Goal: Task Accomplishment & Management: Use online tool/utility

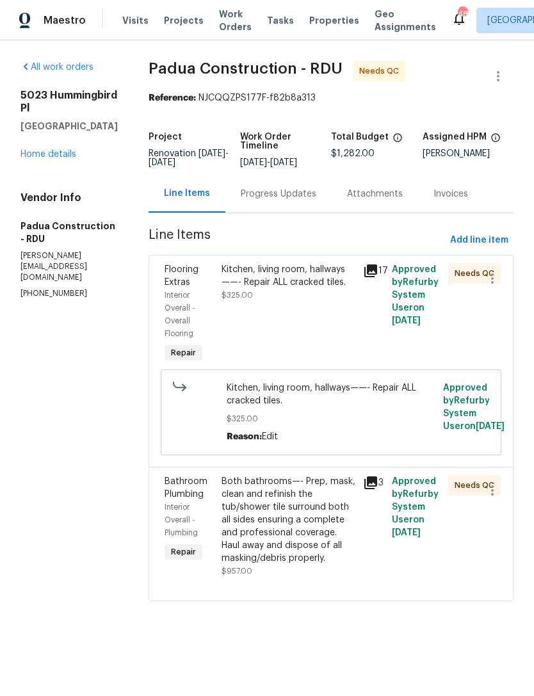
click at [289, 322] on div "Kitchen, living room, hallways——- Repair ALL cracked tiles. $325.00" at bounding box center [289, 314] width 142 height 110
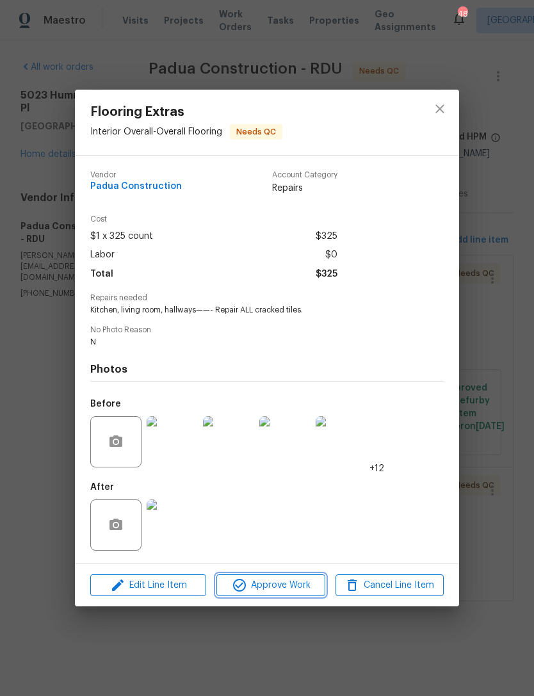
click at [278, 591] on span "Approve Work" at bounding box center [270, 586] width 101 height 16
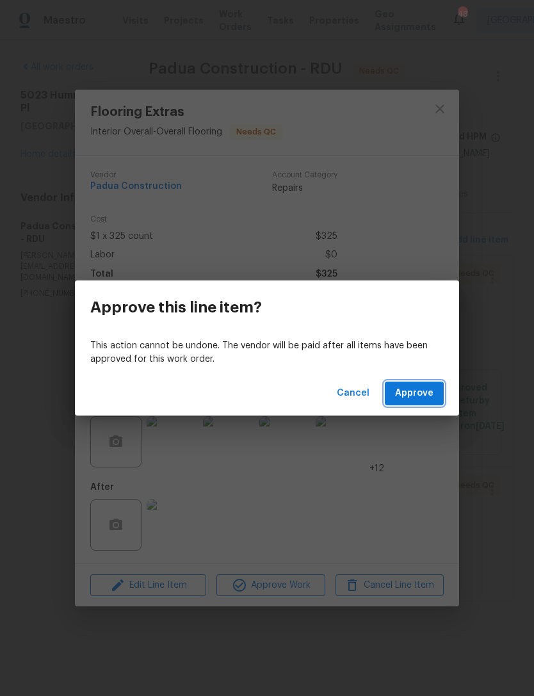
click at [427, 397] on span "Approve" at bounding box center [414, 394] width 38 height 16
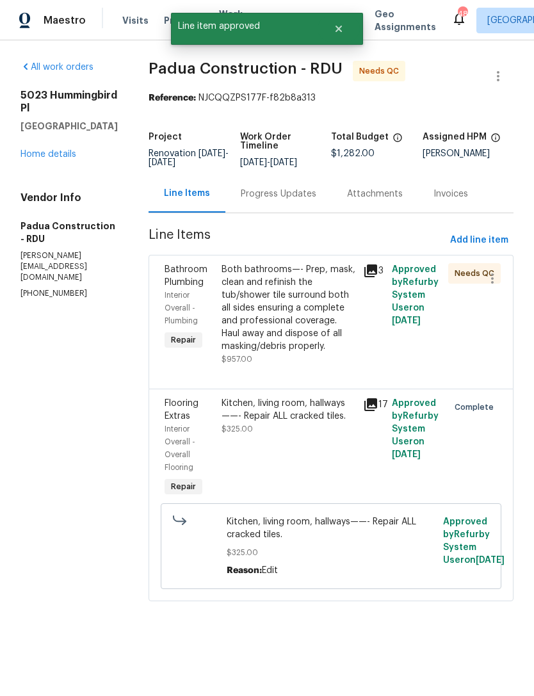
click at [291, 315] on div "Both bathrooms—- Prep, mask, clean and refinish the tub/shower tile surround bo…" at bounding box center [289, 308] width 135 height 90
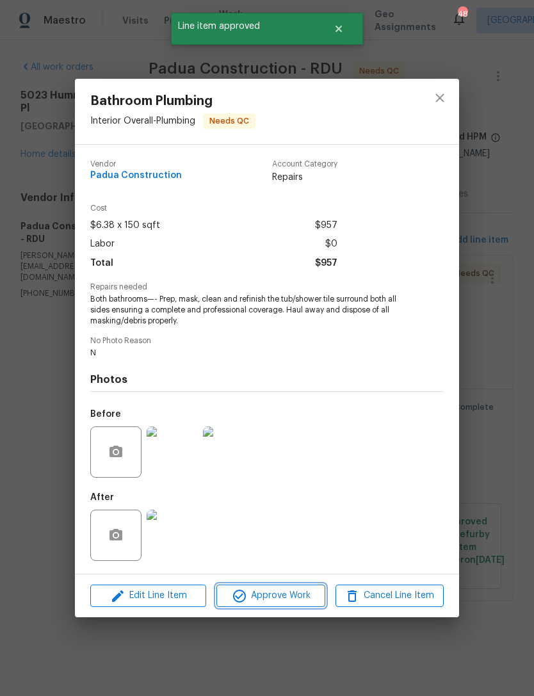
click at [293, 592] on span "Approve Work" at bounding box center [270, 596] width 101 height 16
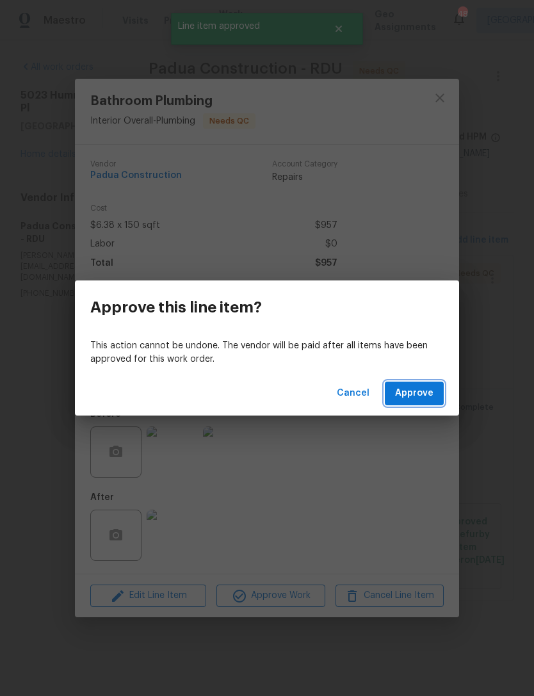
click at [431, 393] on span "Approve" at bounding box center [414, 394] width 38 height 16
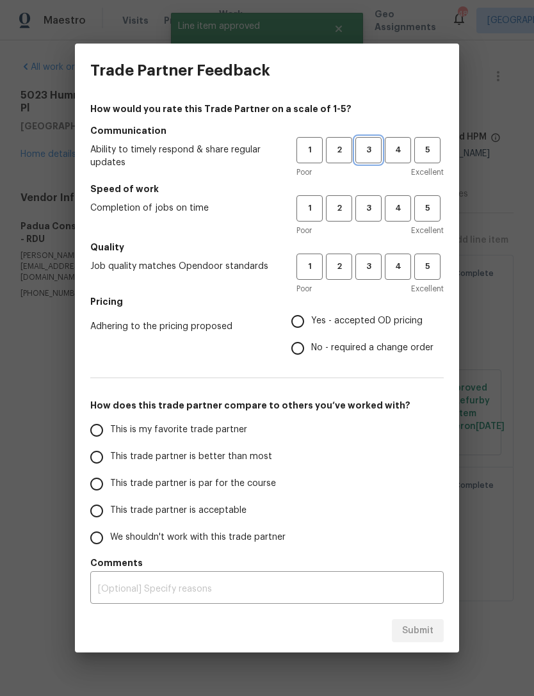
click at [367, 150] on span "3" at bounding box center [369, 150] width 24 height 15
click at [373, 211] on span "3" at bounding box center [369, 208] width 24 height 15
click at [343, 274] on span "2" at bounding box center [339, 266] width 24 height 15
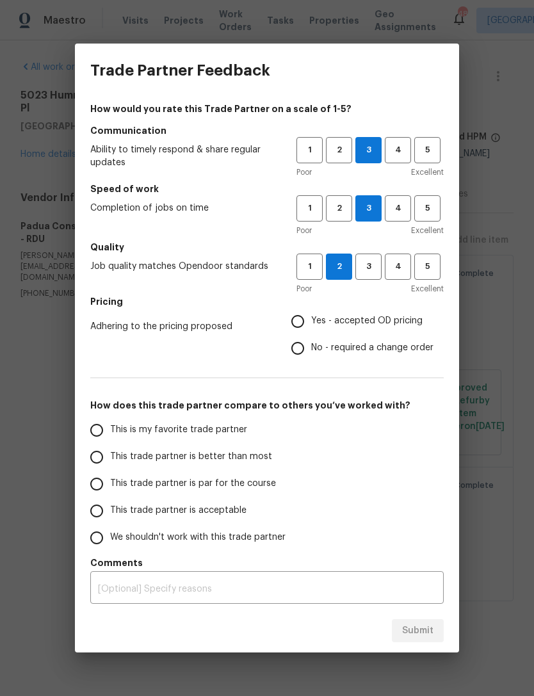
click at [311, 316] on input "Yes - accepted OD pricing" at bounding box center [297, 321] width 27 height 27
radio input "true"
click at [141, 525] on label "We shouldn't work with this trade partner" at bounding box center [184, 538] width 202 height 27
click at [110, 525] on input "We shouldn't work with this trade partner" at bounding box center [96, 538] width 27 height 27
radio input "false"
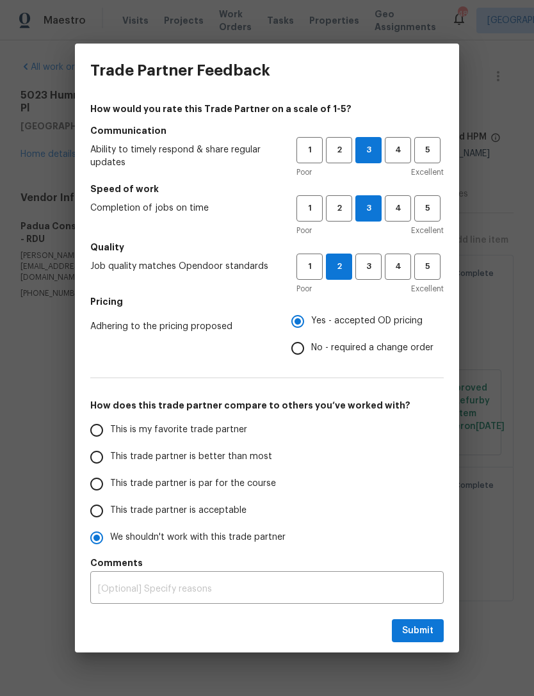
click at [135, 512] on span "This trade partner is acceptable" at bounding box center [178, 510] width 136 height 13
click at [110, 512] on input "This trade partner is acceptable" at bounding box center [96, 511] width 27 height 27
click at [421, 623] on span "Submit" at bounding box center [417, 631] width 31 height 16
radio input "true"
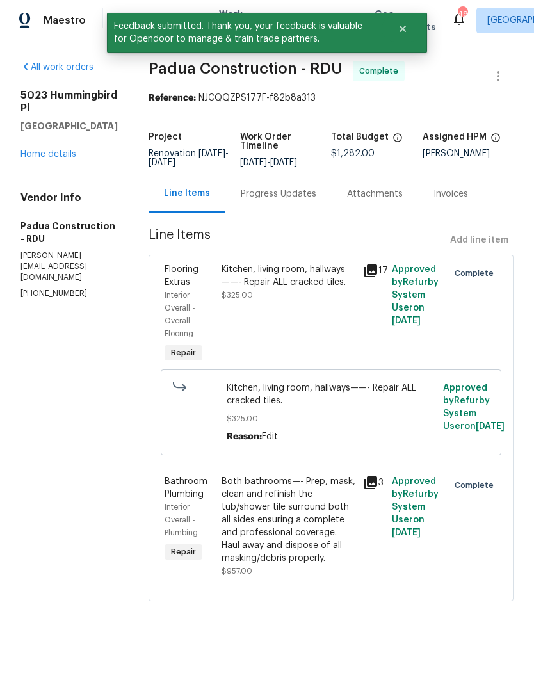
click at [47, 159] on link "Home details" at bounding box center [49, 154] width 56 height 9
